Goal: Navigation & Orientation: Find specific page/section

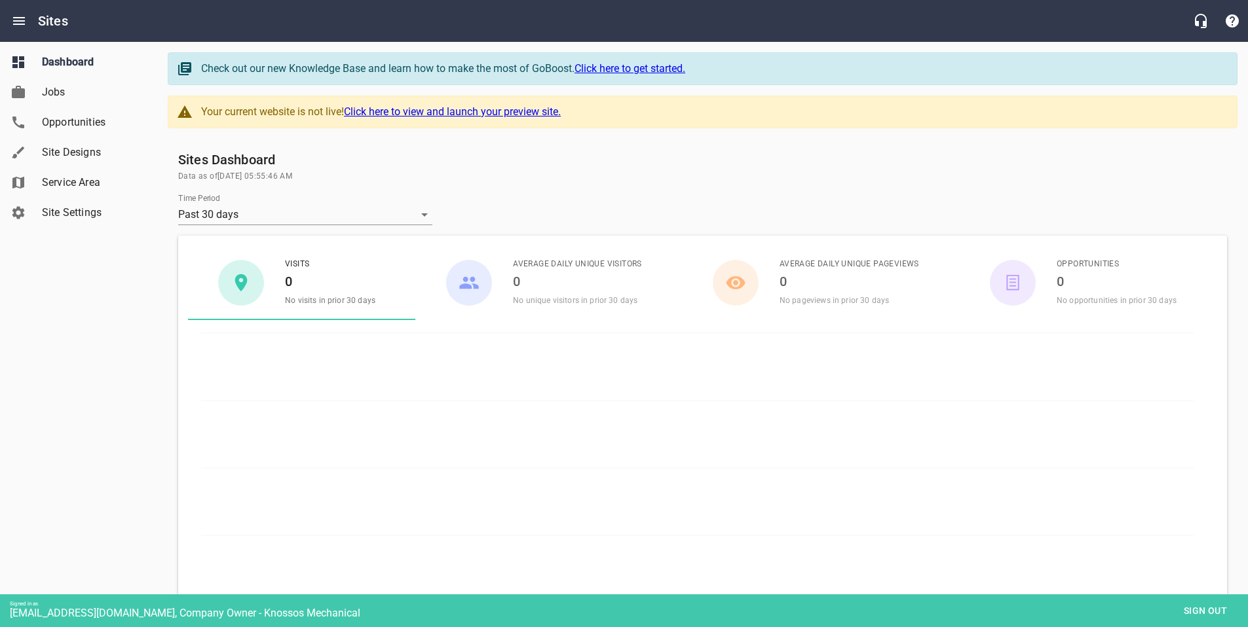
click at [64, 146] on span "Site Designs" at bounding box center [92, 153] width 100 height 16
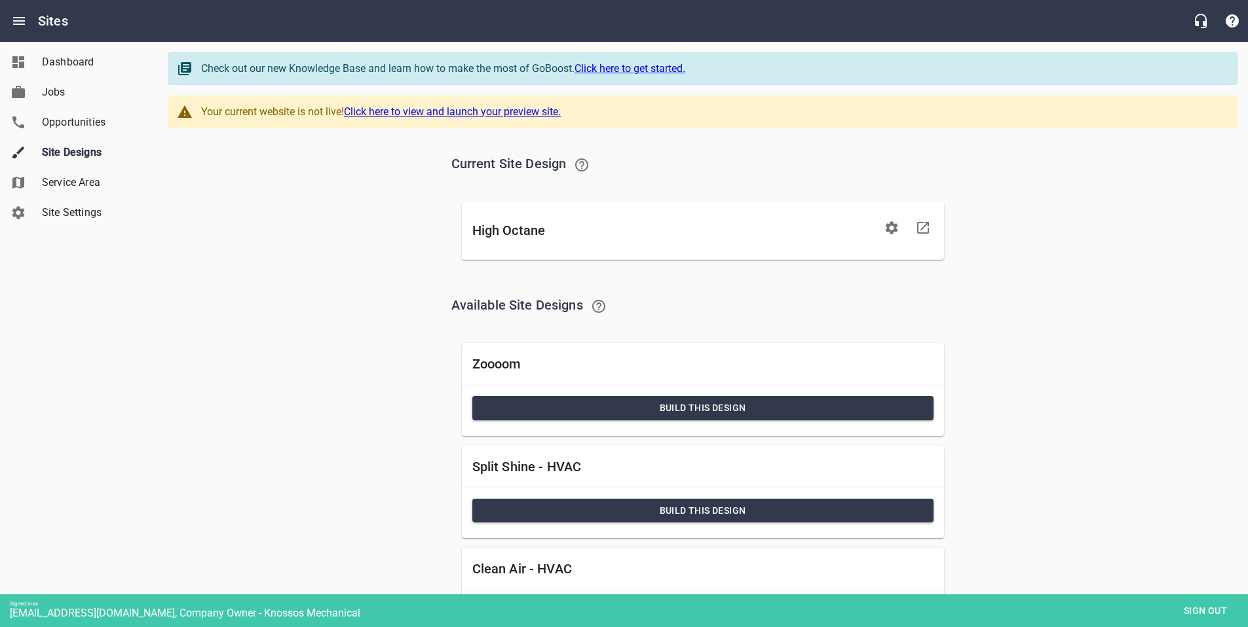
click at [925, 225] on icon at bounding box center [923, 228] width 12 height 12
click at [931, 225] on link at bounding box center [922, 227] width 31 height 31
click at [1206, 610] on span "Sign out" at bounding box center [1204, 611] width 55 height 16
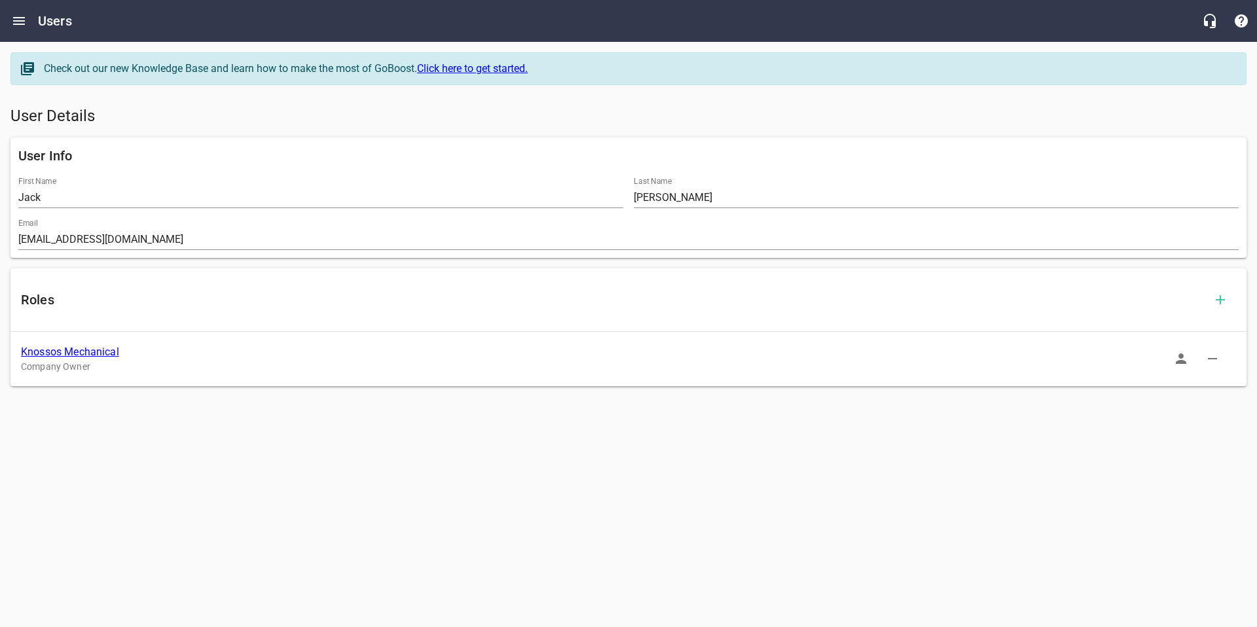
click at [84, 356] on link "Knossos Mechanical" at bounding box center [70, 352] width 98 height 12
